Goal: Task Accomplishment & Management: Use online tool/utility

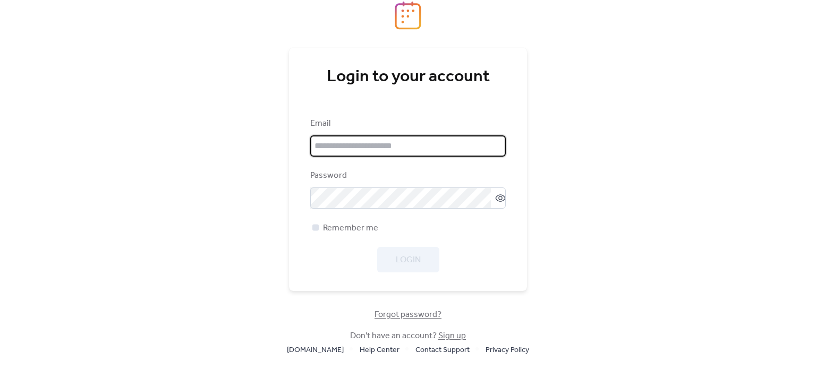
type input "**********"
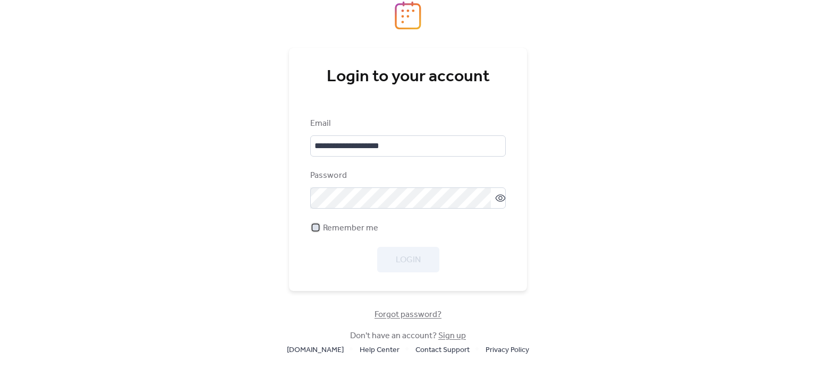
click at [316, 229] on div at bounding box center [315, 227] width 6 height 6
click at [410, 248] on button "Login" at bounding box center [408, 259] width 62 height 25
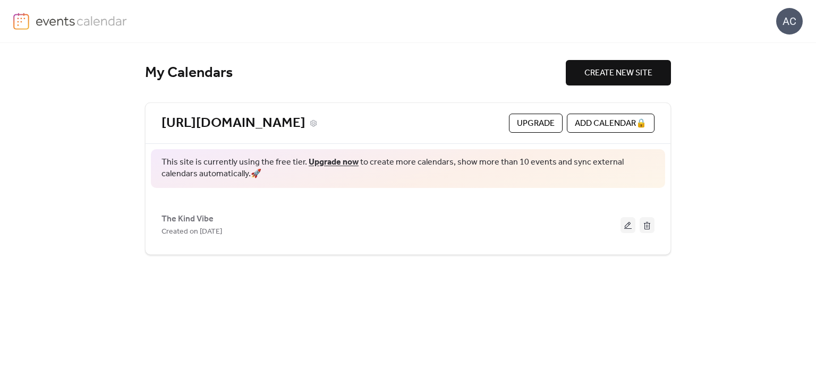
click at [267, 124] on link "[URL][DOMAIN_NAME]" at bounding box center [233, 124] width 144 height 18
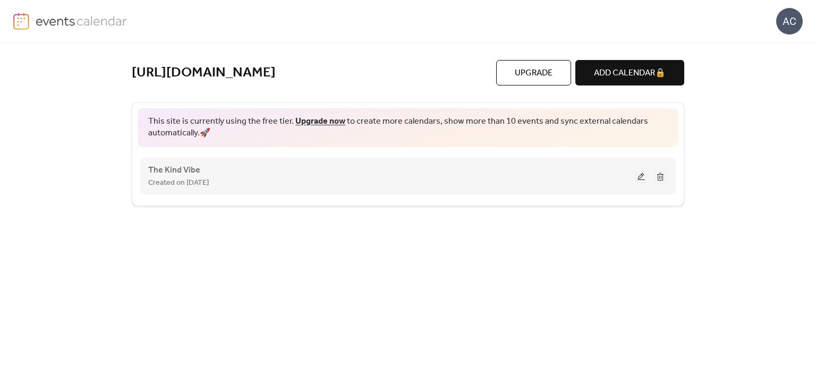
click at [200, 172] on div "The Kind Vibe Created on [DATE]" at bounding box center [390, 176] width 485 height 25
click at [212, 173] on div "The Kind Vibe Created on [DATE]" at bounding box center [390, 176] width 485 height 25
click at [639, 177] on button at bounding box center [640, 176] width 15 height 16
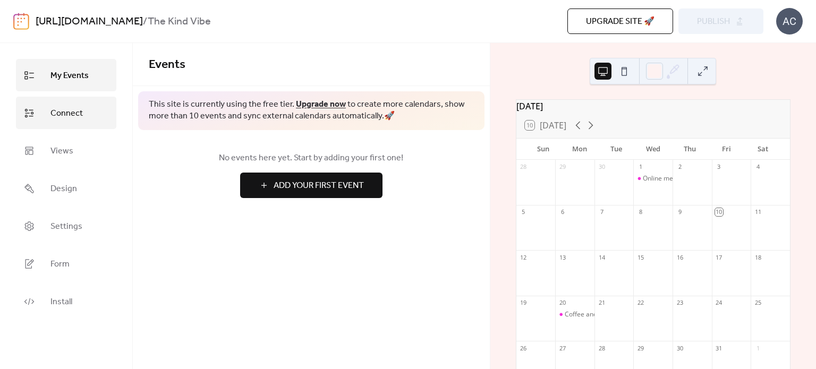
click at [64, 113] on span "Connect" at bounding box center [66, 113] width 32 height 16
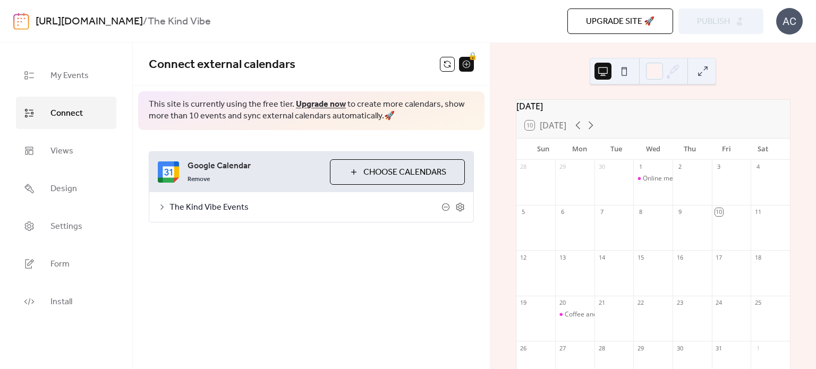
click at [263, 205] on span "The Kind Vibe Events" at bounding box center [305, 207] width 272 height 13
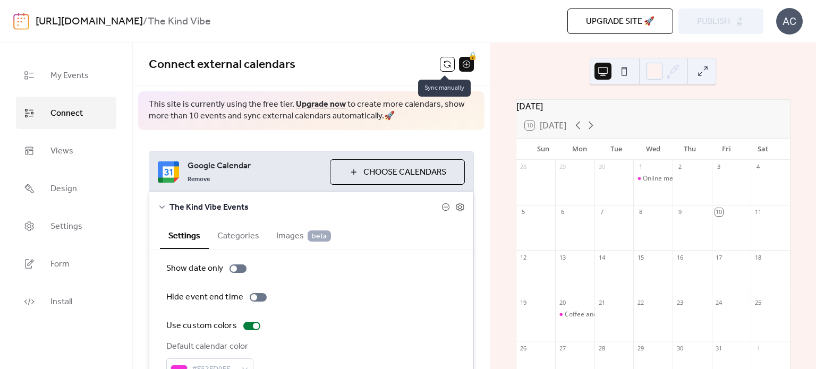
click at [443, 67] on button at bounding box center [447, 64] width 15 height 15
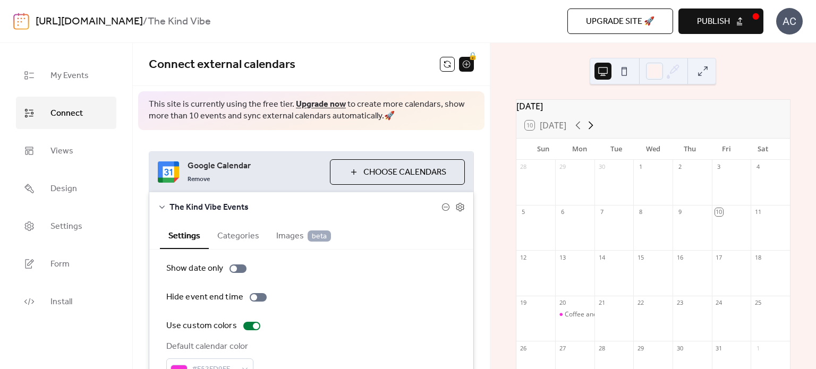
click at [593, 131] on icon at bounding box center [590, 125] width 13 height 13
click at [593, 130] on icon at bounding box center [590, 126] width 5 height 8
click at [701, 30] on button "Publish" at bounding box center [720, 20] width 85 height 25
